Goal: Task Accomplishment & Management: Understand process/instructions

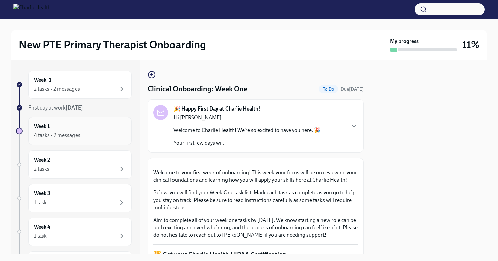
click at [96, 128] on div "Week 1 4 tasks • 2 messages" at bounding box center [80, 131] width 92 height 17
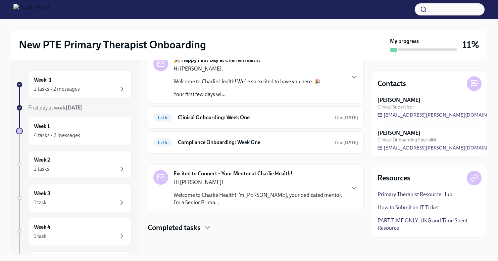
scroll to position [73, 0]
click at [236, 195] on p "Welcome to Charlie Health! I’m [PERSON_NAME], your dedicated mentor. I’m a Seni…" at bounding box center [259, 198] width 171 height 15
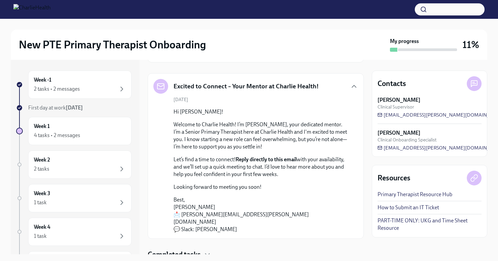
scroll to position [158, 0]
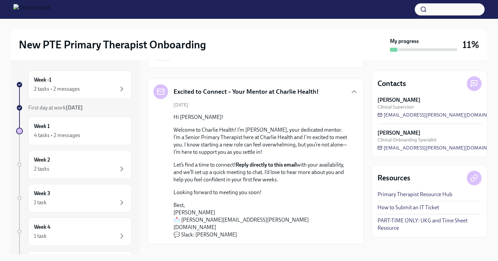
click at [258, 123] on div "Hi [PERSON_NAME]! Welcome to Charlie Health! I’m [PERSON_NAME], your dedicated …" at bounding box center [261, 175] width 174 height 125
click at [160, 90] on icon at bounding box center [161, 92] width 8 height 8
click at [316, 91] on div "Excited to Connect – Your Mentor at Charlie Health!" at bounding box center [255, 91] width 205 height 15
click at [249, 184] on div "Hi [PERSON_NAME]! Welcome to Charlie Health! I’m [PERSON_NAME], your dedicated …" at bounding box center [261, 175] width 174 height 125
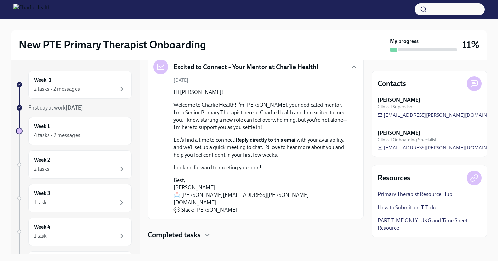
scroll to position [0, 0]
click at [240, 160] on div "Hi [PERSON_NAME]! Welcome to Charlie Health! I’m [PERSON_NAME], your dedicated …" at bounding box center [261, 151] width 174 height 125
click at [210, 124] on p "Welcome to Charlie Health! I’m [PERSON_NAME], your dedicated mentor. I’m a Seni…" at bounding box center [261, 116] width 174 height 30
click at [250, 121] on p "Welcome to Charlie Health! I’m [PERSON_NAME], your dedicated mentor. I’m a Seni…" at bounding box center [261, 116] width 174 height 30
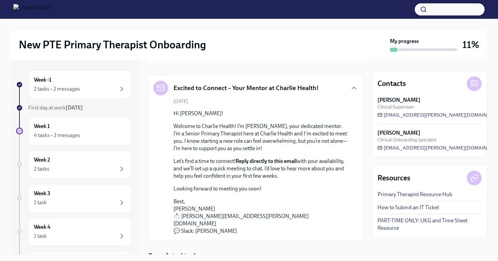
scroll to position [161, 0]
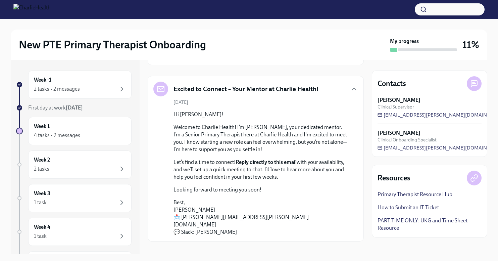
click at [258, 87] on h5 "Excited to Connect – Your Mentor at Charlie Health!" at bounding box center [246, 89] width 145 height 9
click at [352, 88] on icon "button" at bounding box center [354, 89] width 8 height 8
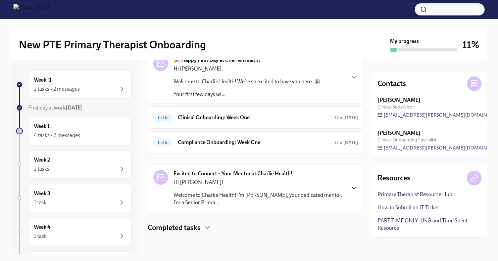
scroll to position [73, 0]
click at [353, 189] on icon "button" at bounding box center [354, 188] width 8 height 8
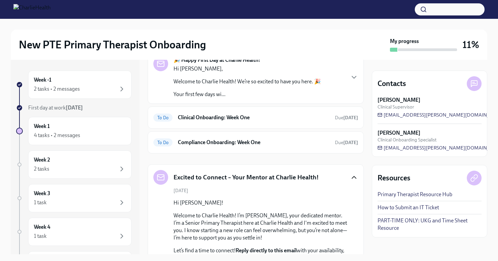
click at [301, 195] on div "[DATE] Hi [PERSON_NAME]! Welcome to Charlie Health! I’m [PERSON_NAME], your ded…" at bounding box center [255, 255] width 205 height 137
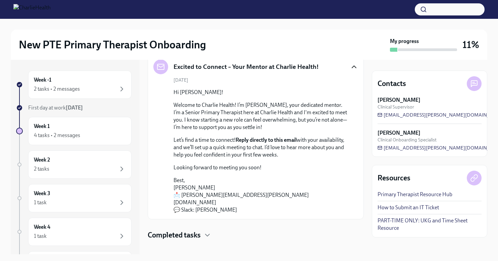
click at [196, 197] on p "Best, [PERSON_NAME] 📩 [PERSON_NAME][EMAIL_ADDRESS][PERSON_NAME][DOMAIN_NAME] 💬 …" at bounding box center [261, 195] width 174 height 37
